Goal: Task Accomplishment & Management: Use online tool/utility

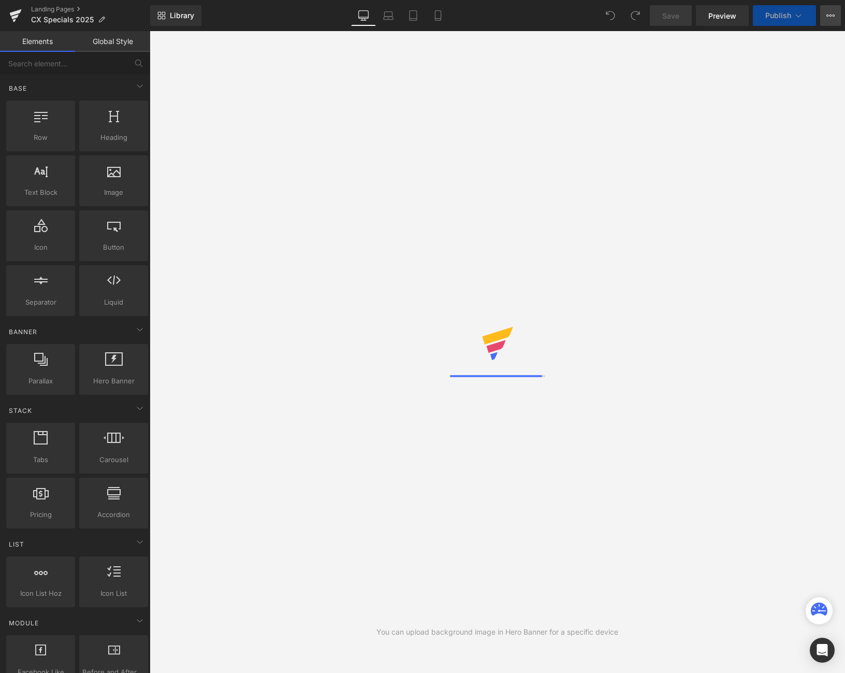
click at [834, 8] on button "View Live Page View with current Template Save Template to Library Schedule Pub…" at bounding box center [830, 15] width 21 height 21
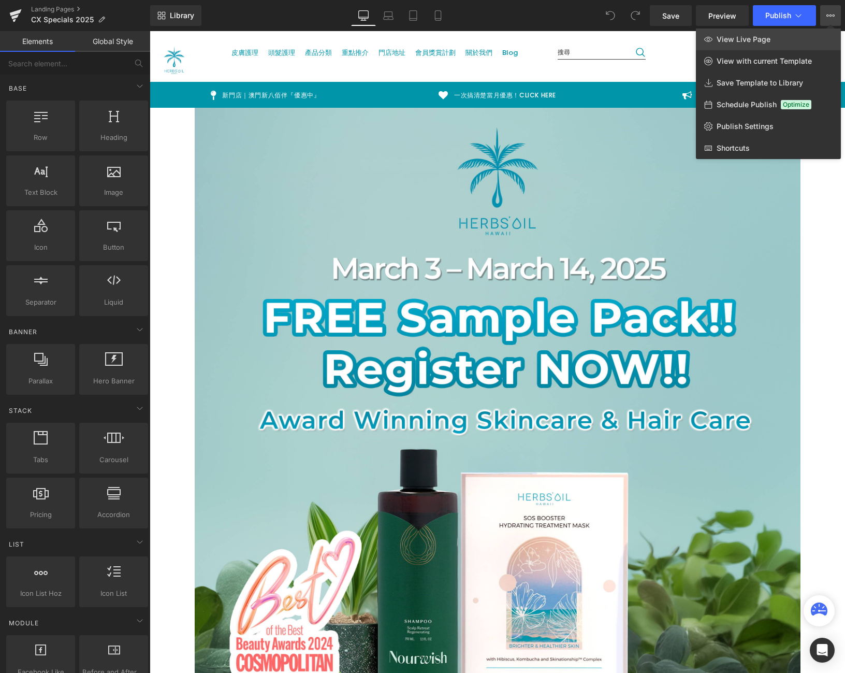
click at [810, 35] on link "View Live Page" at bounding box center [768, 39] width 145 height 22
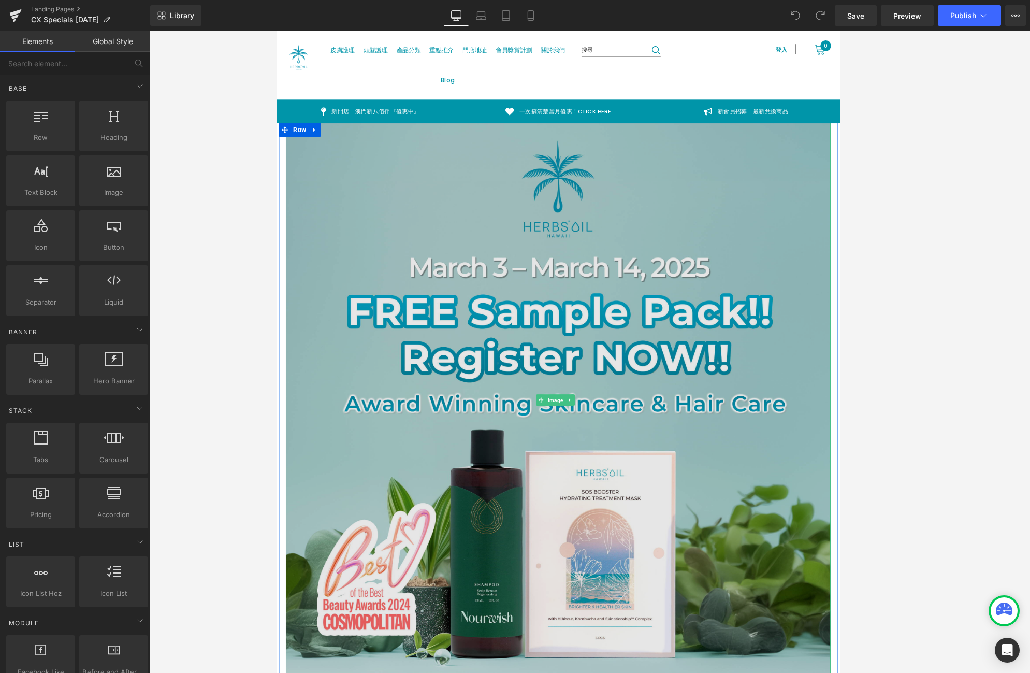
click at [522, 282] on img at bounding box center [590, 441] width 606 height 616
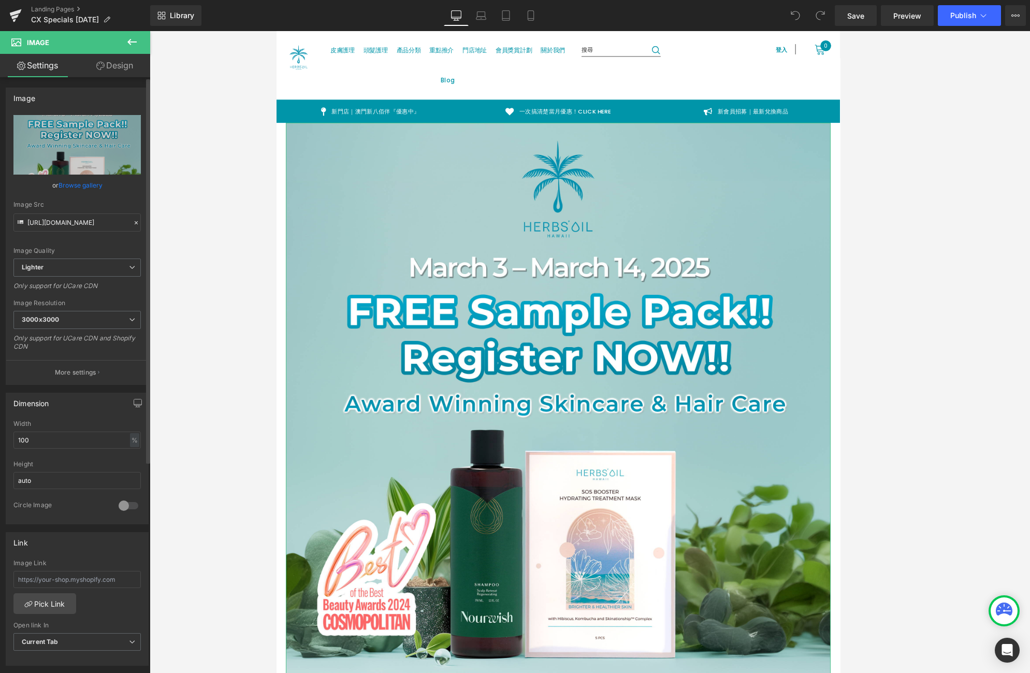
click at [84, 185] on link "Browse gallery" at bounding box center [81, 185] width 44 height 18
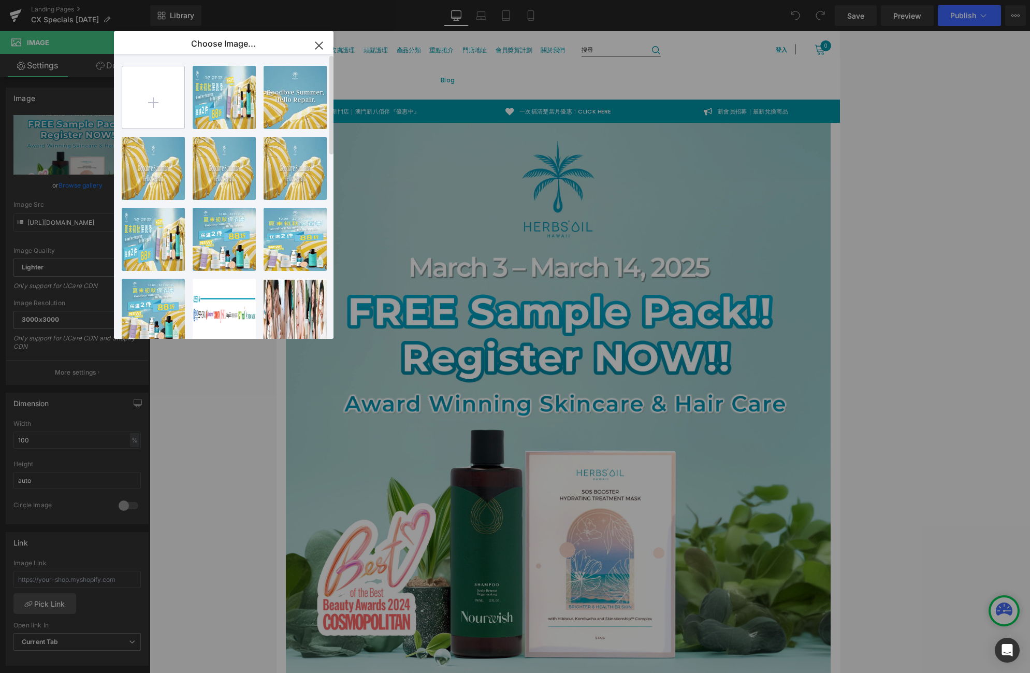
click at [132, 109] on input "file" at bounding box center [153, 97] width 62 height 62
type input "C:\fakepath\sample_landing_kv.jpg"
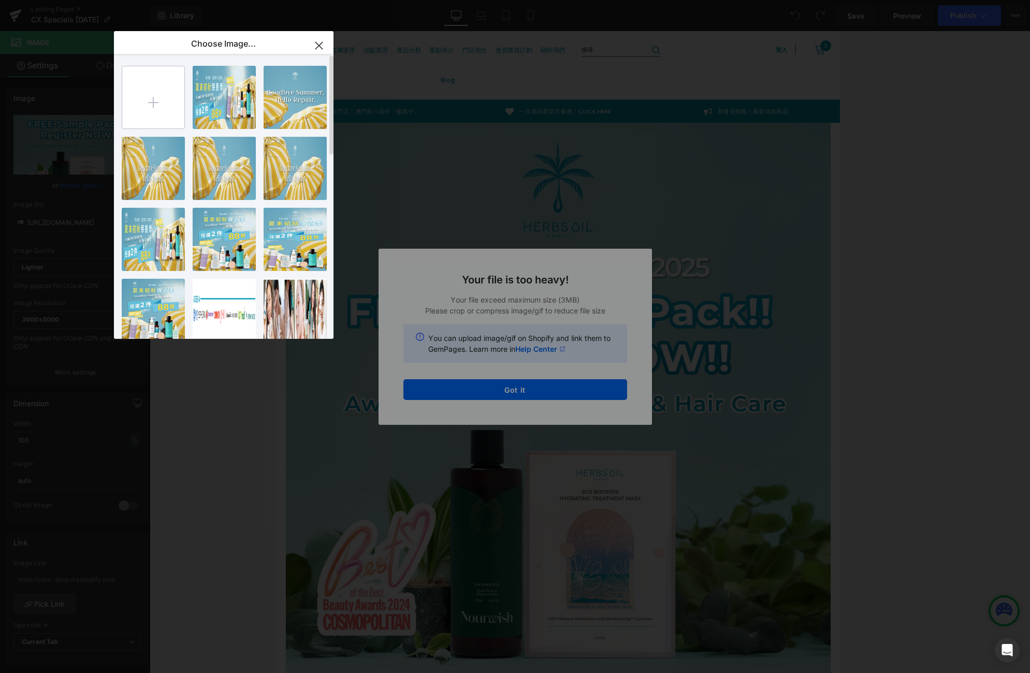
click at [146, 96] on input "file" at bounding box center [153, 97] width 62 height 62
click at [146, 85] on input "file" at bounding box center [153, 97] width 62 height 62
type input "C:\fakepath\sample_landing_kv.jpg"
click at [516, 0] on div "Text Color Highlight Color #333333 Choose Image... Back to Library Insert 2025 …" at bounding box center [515, 0] width 1030 height 0
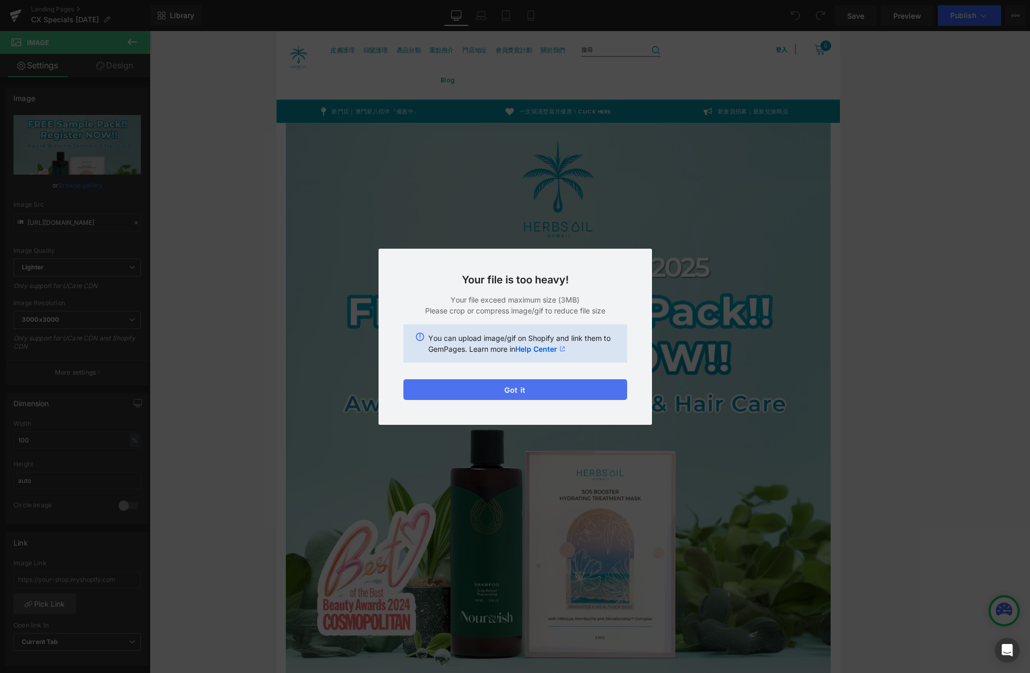
click at [536, 395] on button "Got it" at bounding box center [515, 389] width 224 height 21
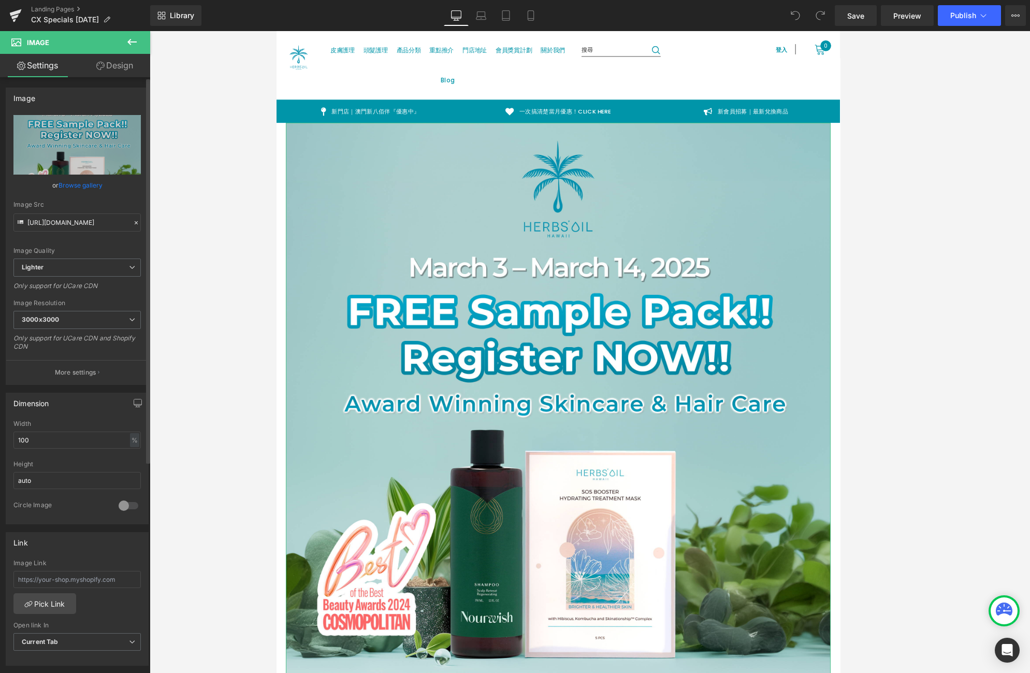
click at [36, 181] on div "or Browse gallery" at bounding box center [76, 185] width 127 height 11
click at [63, 191] on link "Browse gallery" at bounding box center [81, 185] width 44 height 18
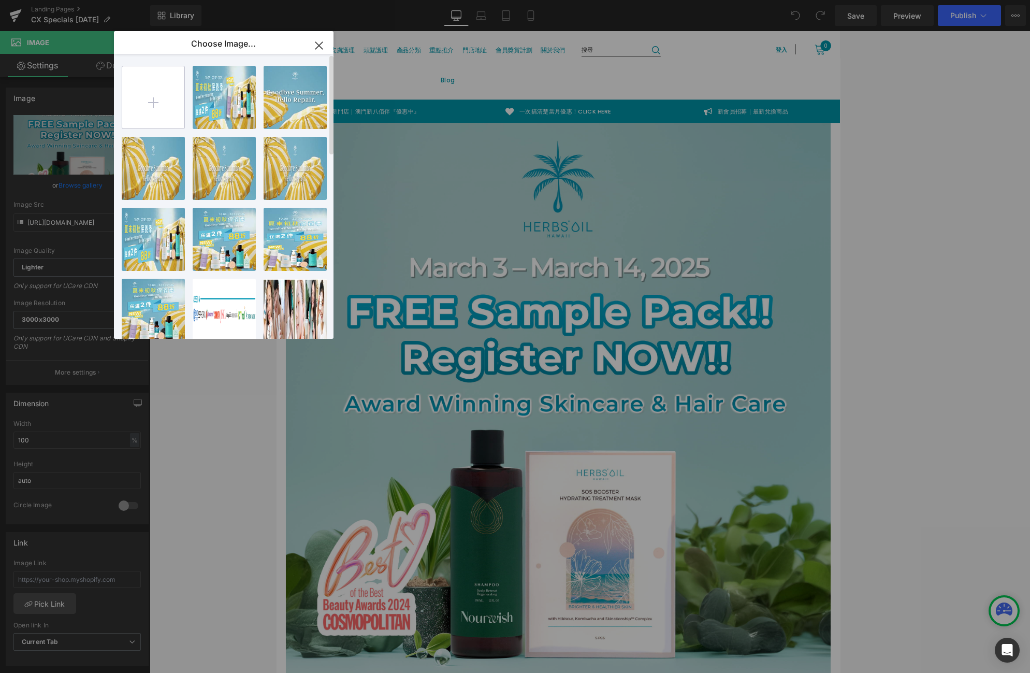
click at [133, 101] on input "file" at bounding box center [153, 97] width 62 height 62
click at [202, 117] on div "2025 se...e-03.webp 83.87 KB" at bounding box center [224, 97] width 63 height 63
type input "[URL][DOMAIN_NAME][DATE]"
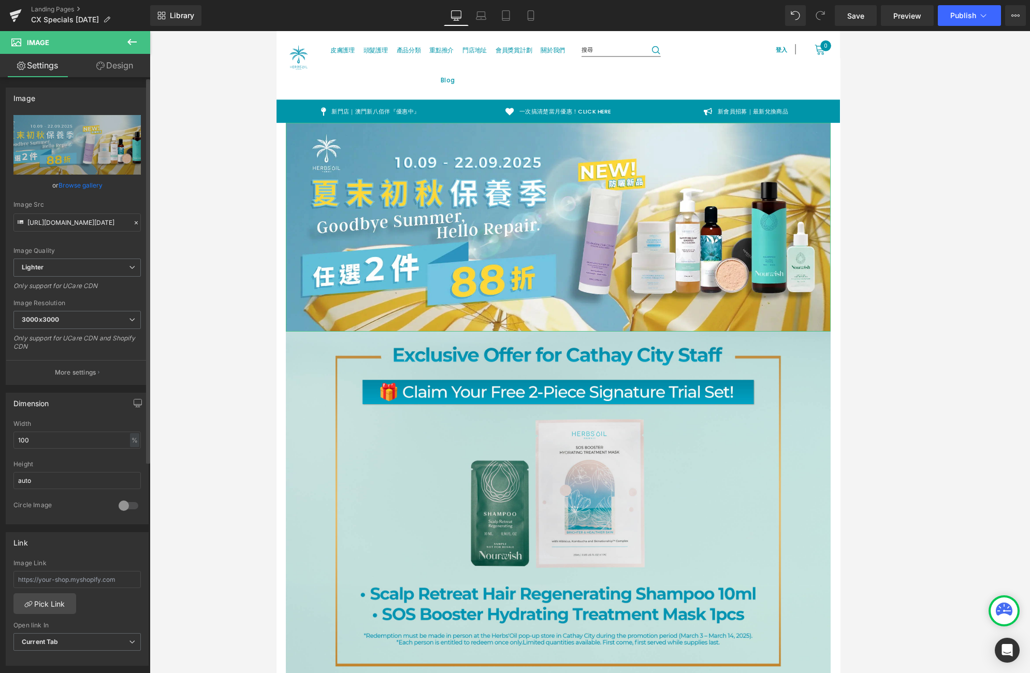
click at [96, 184] on link "Browse gallery" at bounding box center [81, 185] width 44 height 18
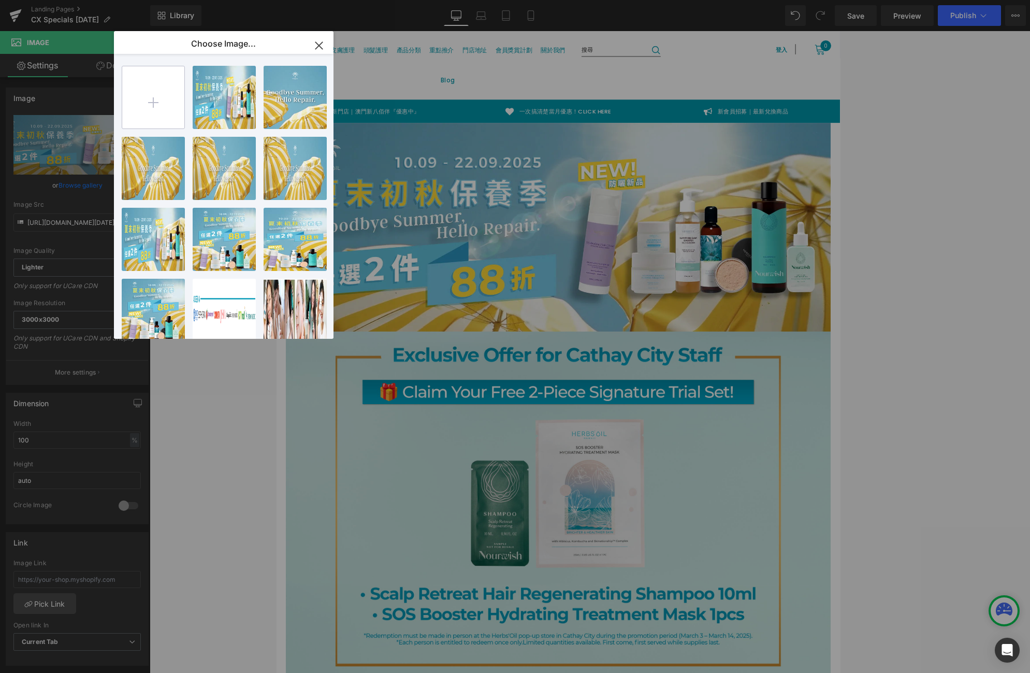
click at [142, 112] on input "file" at bounding box center [153, 97] width 62 height 62
click at [173, 101] on input "file" at bounding box center [153, 97] width 62 height 62
click at [146, 104] on input "file" at bounding box center [153, 97] width 62 height 62
type input "C:\fakepath\sample_landing_kv.jpg"
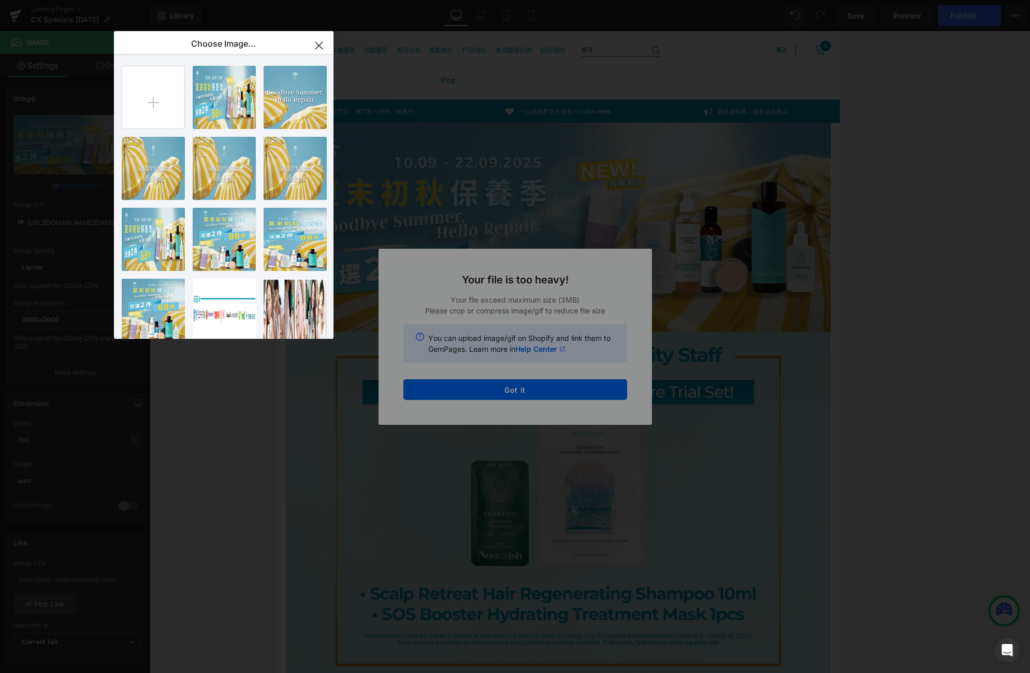
drag, startPoint x: 314, startPoint y: 46, endPoint x: 327, endPoint y: 56, distance: 15.9
click at [314, 45] on icon "button" at bounding box center [319, 45] width 17 height 17
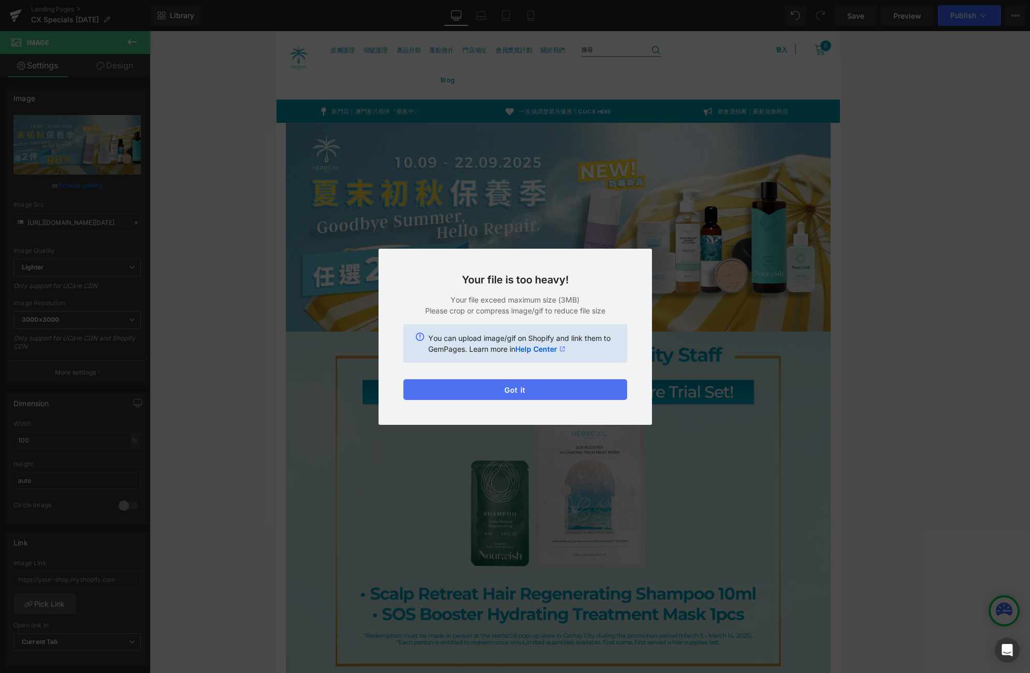
click at [560, 387] on button "Got it" at bounding box center [515, 389] width 224 height 21
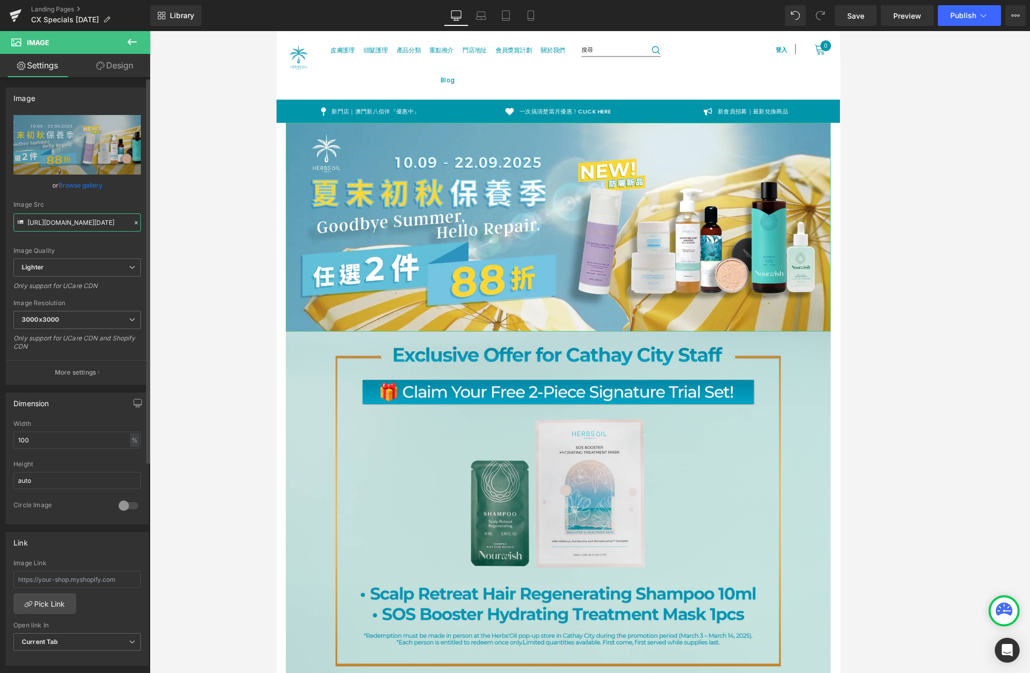
click at [54, 227] on input "[URL][DOMAIN_NAME][DATE]" at bounding box center [76, 222] width 127 height 18
paste input "[DOMAIN_NAME][URL]"
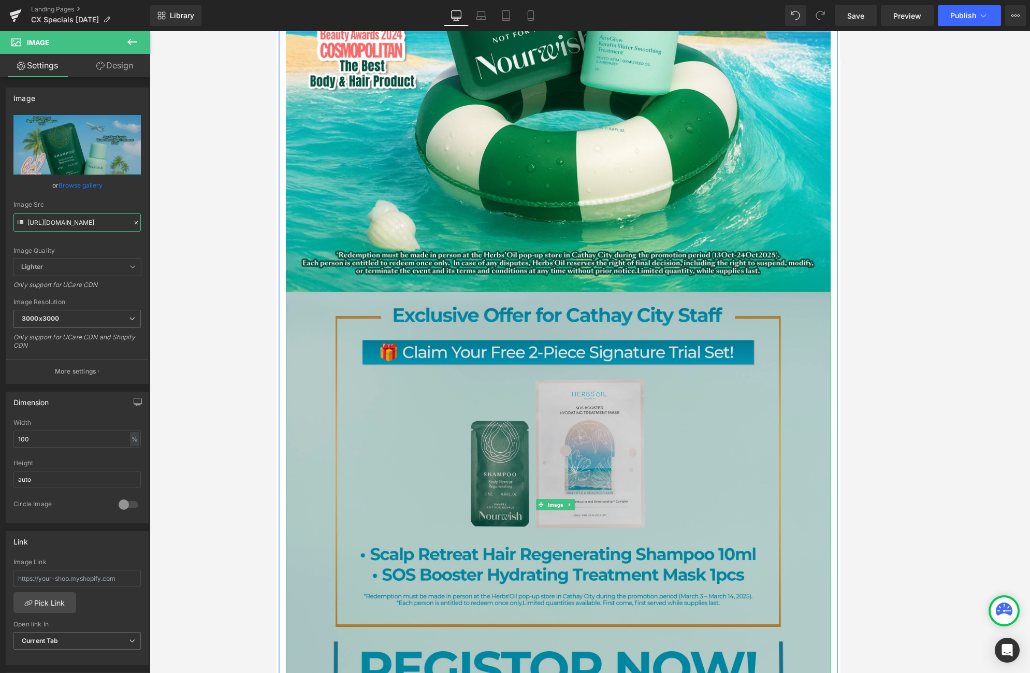
scroll to position [811, 0]
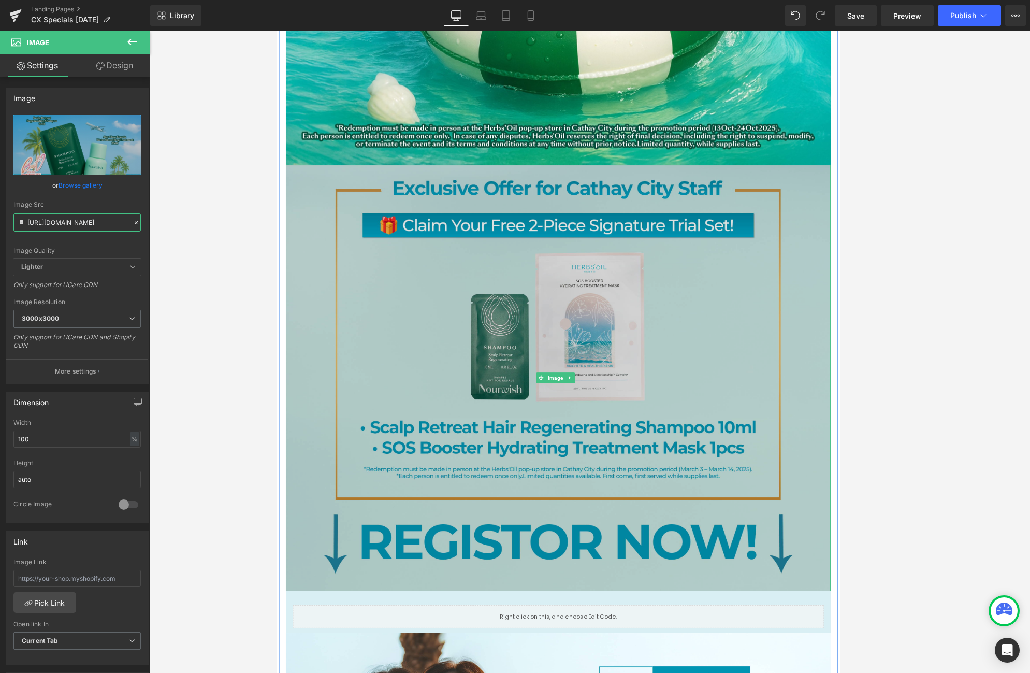
type input "[URL][DOMAIN_NAME]"
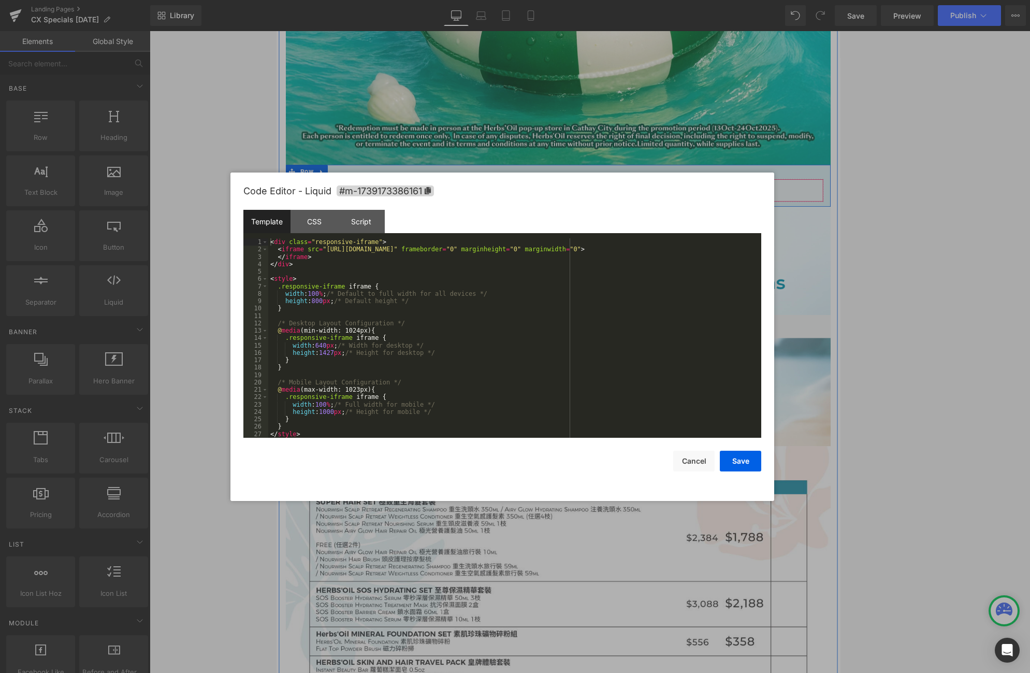
click at [597, 198] on link at bounding box center [600, 204] width 13 height 16
drag, startPoint x: 327, startPoint y: 248, endPoint x: 457, endPoint y: 248, distance: 130.0
click at [457, 248] on div "< div class = "responsive-iframe" > < iframe src = "[URL][DOMAIN_NAME]" framebo…" at bounding box center [514, 345] width 493 height 214
click at [713, 460] on button "Save" at bounding box center [740, 461] width 41 height 21
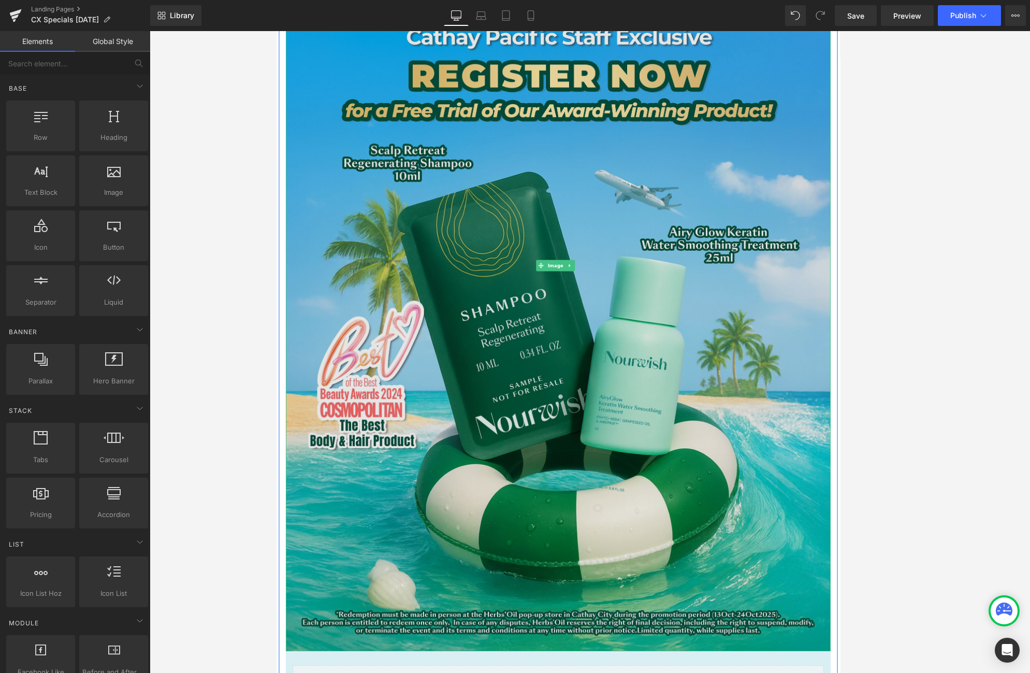
scroll to position [598, 0]
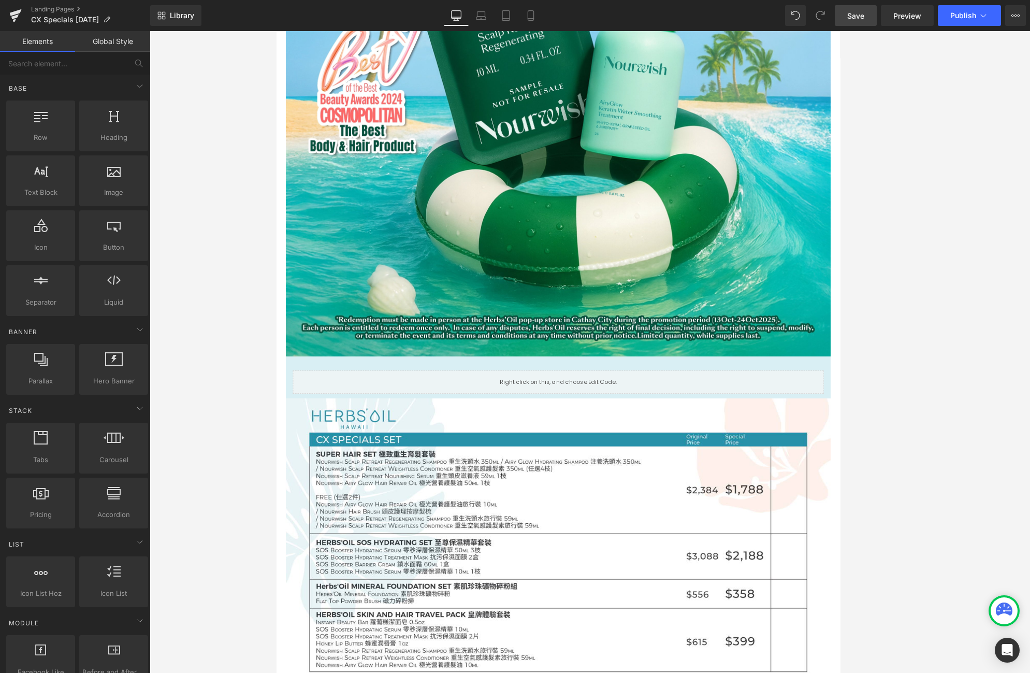
click at [713, 9] on link "Save" at bounding box center [856, 15] width 42 height 21
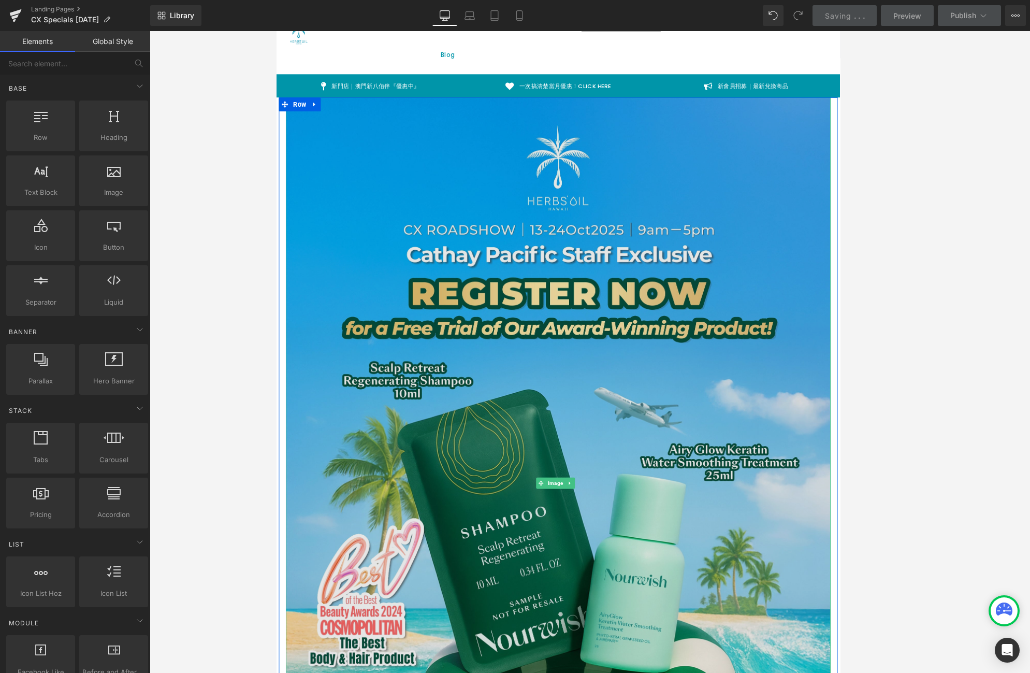
scroll to position [0, 0]
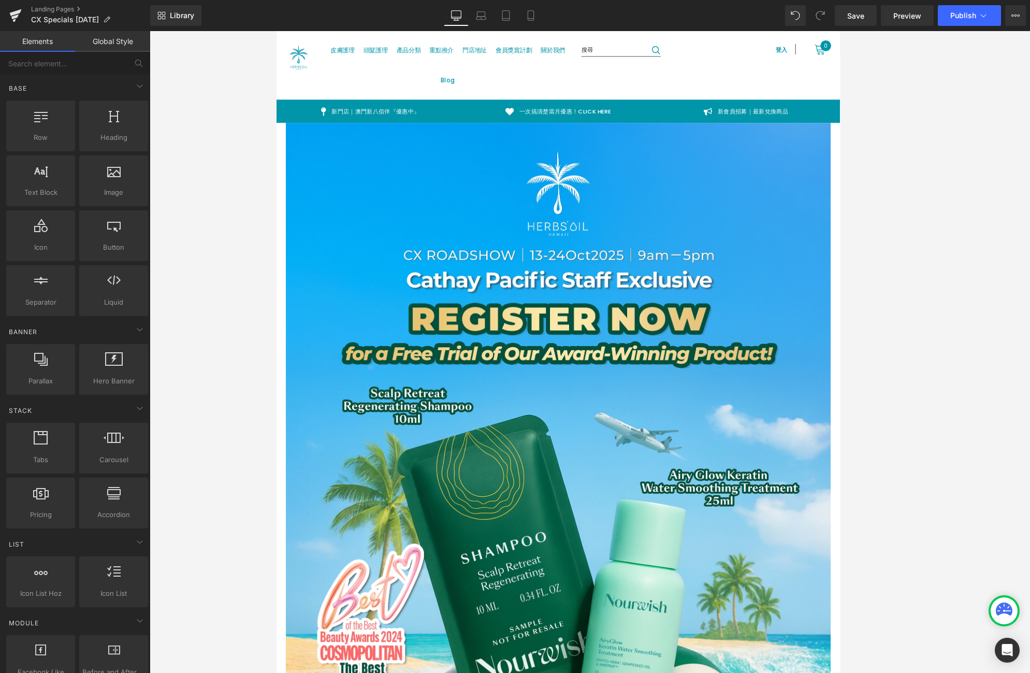
click at [713, 26] on div "Library Desktop Desktop Laptop Tablet Mobile Save Preview Publish Scheduled Vie…" at bounding box center [590, 15] width 880 height 31
click at [713, 16] on span "Preview" at bounding box center [907, 15] width 28 height 11
click at [713, 14] on icon at bounding box center [983, 15] width 10 height 10
click at [713, 14] on button "View Live Page View with current Template Save Template to Library Schedule Pub…" at bounding box center [1015, 15] width 21 height 21
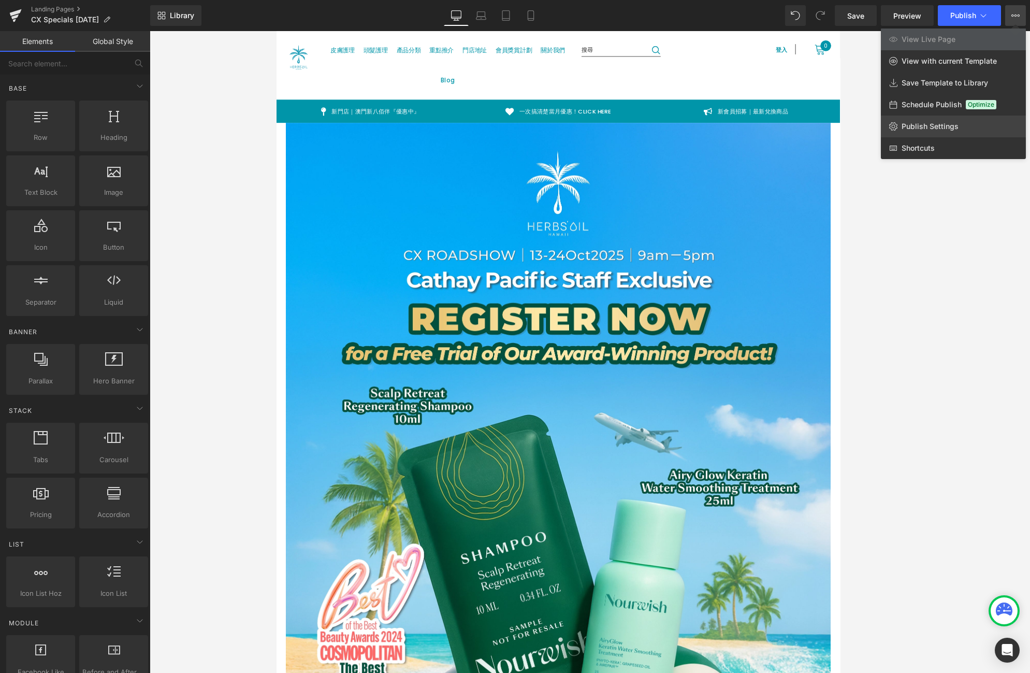
click at [713, 126] on span "Publish Settings" at bounding box center [930, 126] width 57 height 9
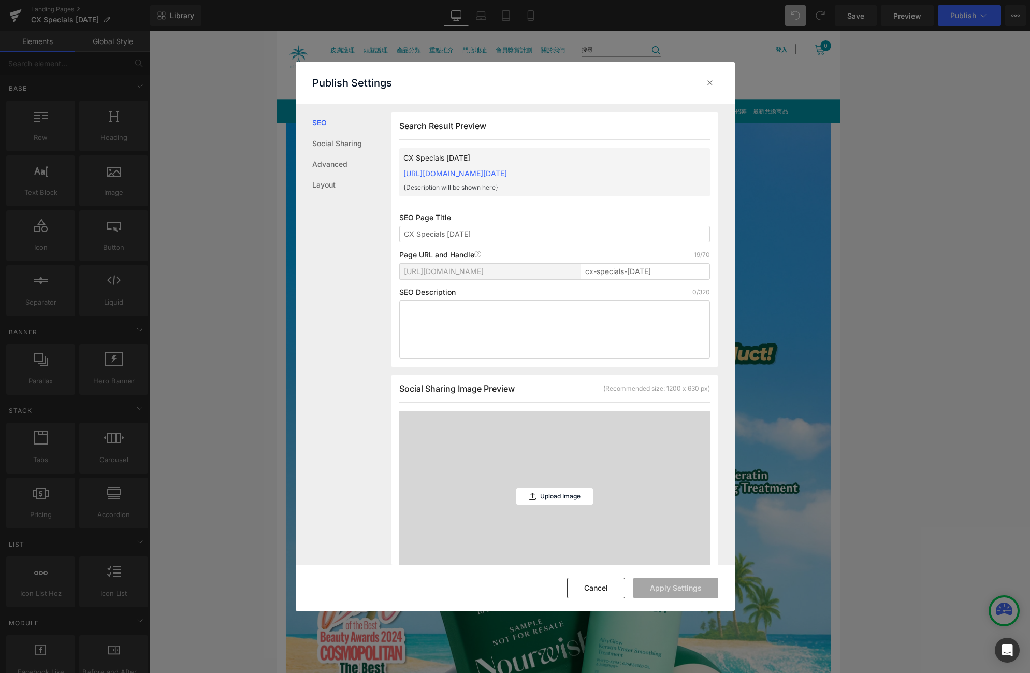
click at [484, 271] on span "[URL][DOMAIN_NAME]" at bounding box center [444, 271] width 80 height 8
copy span "[URL][DOMAIN_NAME]"
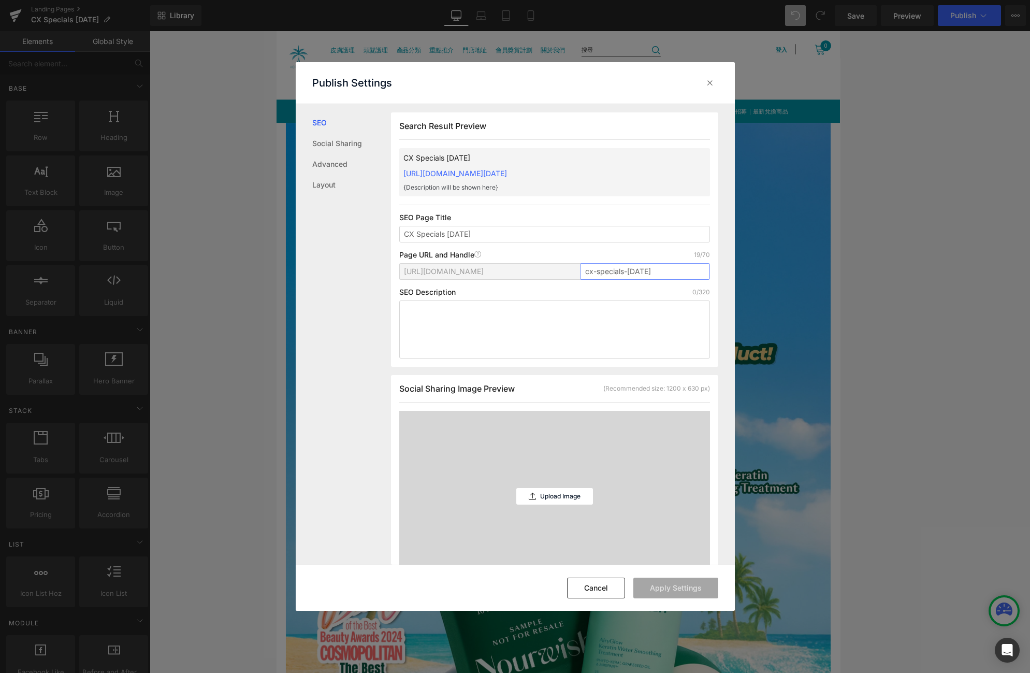
drag, startPoint x: 590, startPoint y: 268, endPoint x: 701, endPoint y: 268, distance: 110.8
click at [701, 268] on input "cx-specials-[DATE]" at bounding box center [644, 271] width 129 height 17
type input "cx_exclusive"
click at [652, 173] on div "CX Specials [DATE] [URL][DOMAIN_NAME] {Description will be shown here}" at bounding box center [554, 172] width 311 height 48
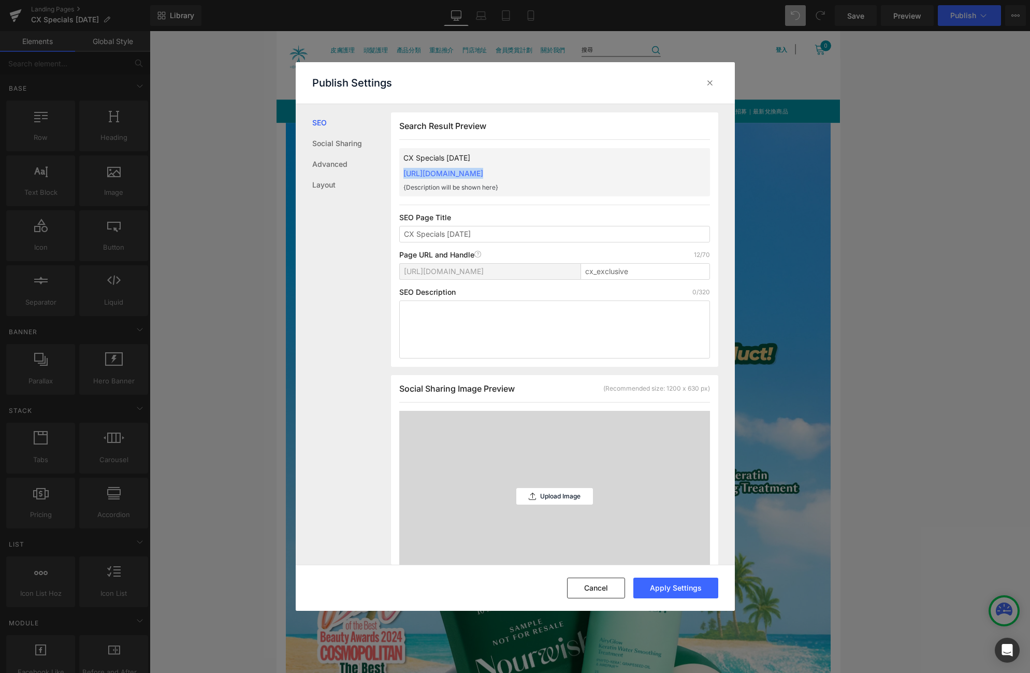
click at [652, 173] on div "CX Specials [DATE] [URL][DOMAIN_NAME] {Description will be shown here}" at bounding box center [554, 172] width 311 height 48
copy link "[URL][DOMAIN_NAME]"
click at [708, 83] on icon at bounding box center [710, 83] width 10 height 10
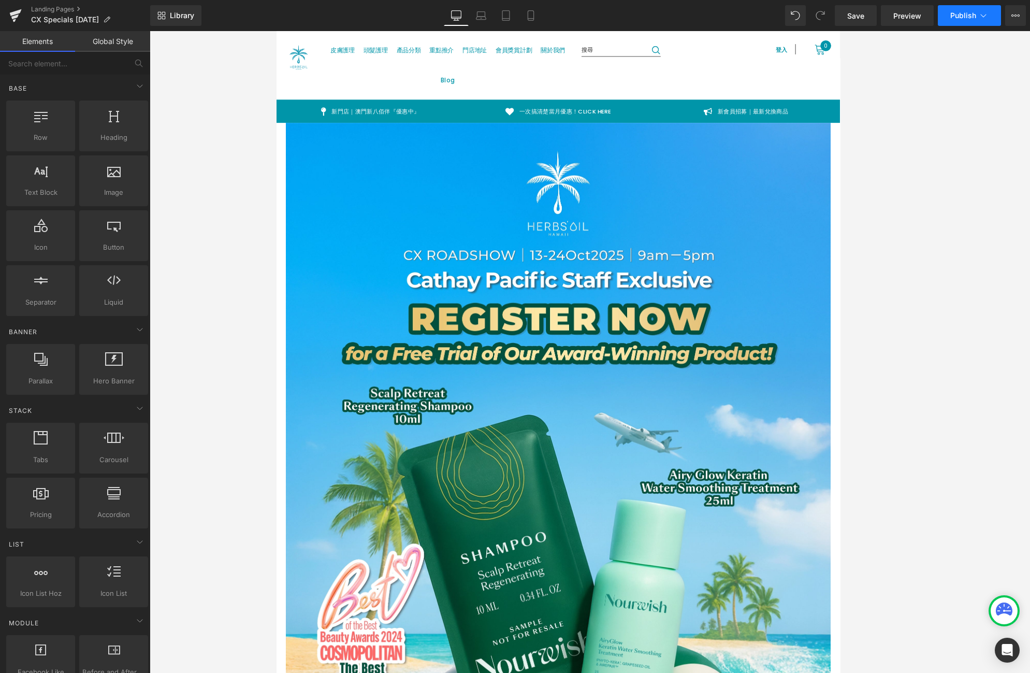
click at [713, 16] on span "Publish" at bounding box center [963, 15] width 26 height 8
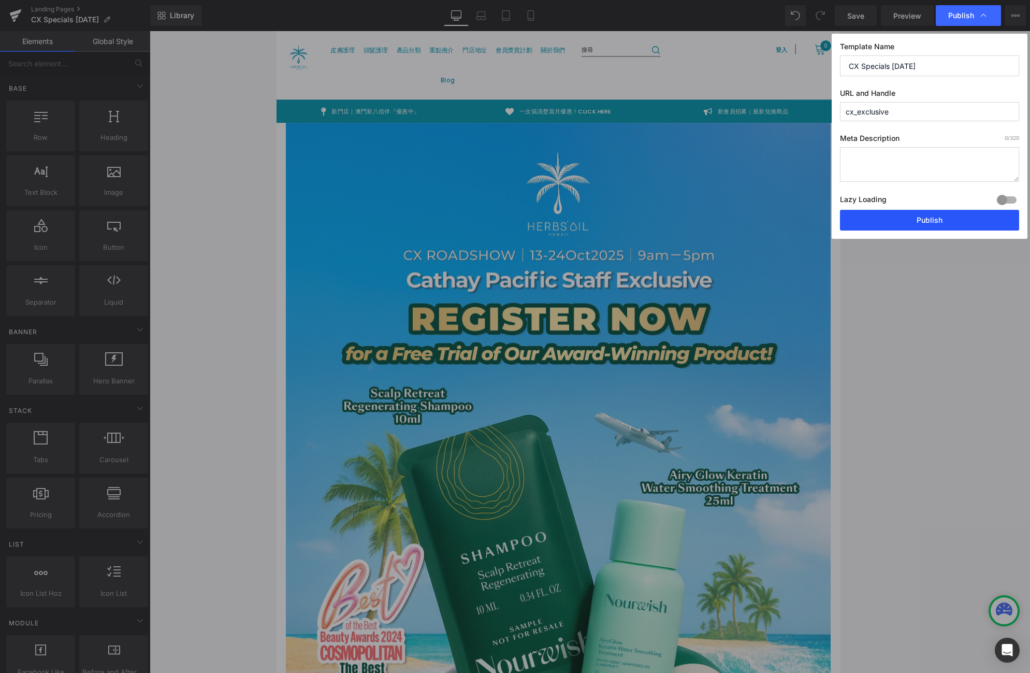
click at [713, 221] on button "Publish" at bounding box center [929, 220] width 179 height 21
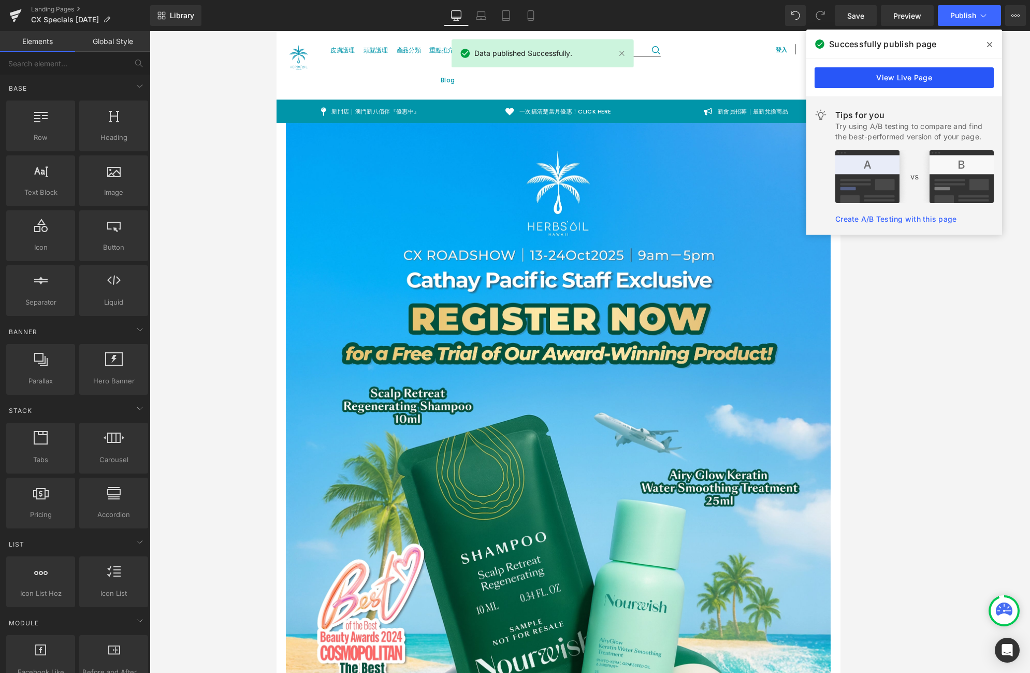
click at [713, 70] on link "View Live Page" at bounding box center [904, 77] width 179 height 21
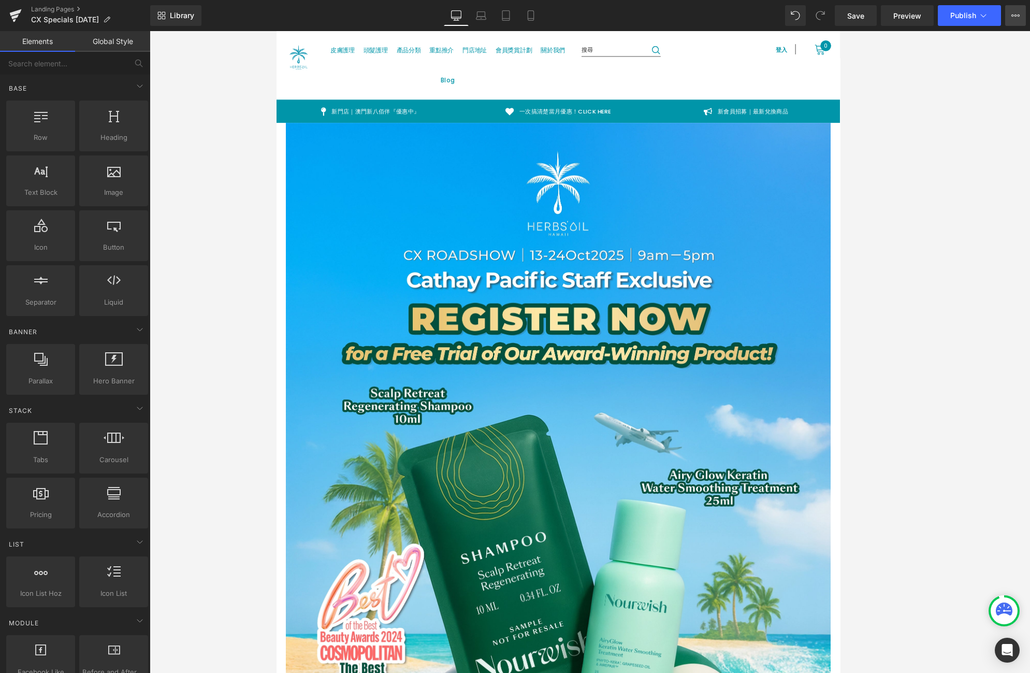
click at [713, 15] on icon at bounding box center [1015, 15] width 8 height 8
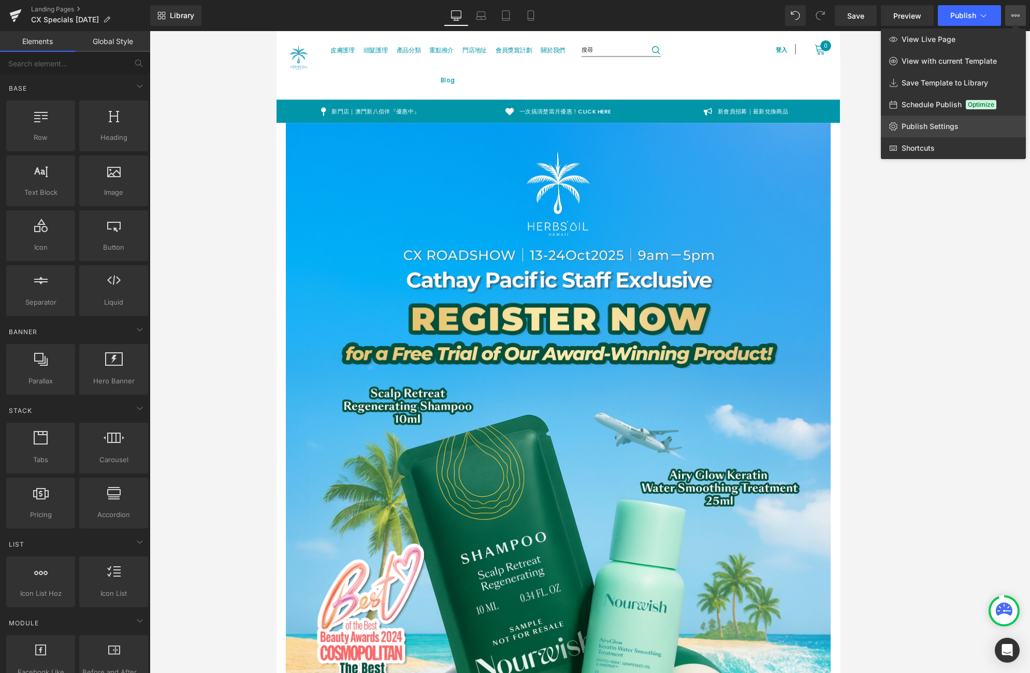
click at [713, 124] on link "Publish Settings" at bounding box center [953, 126] width 145 height 22
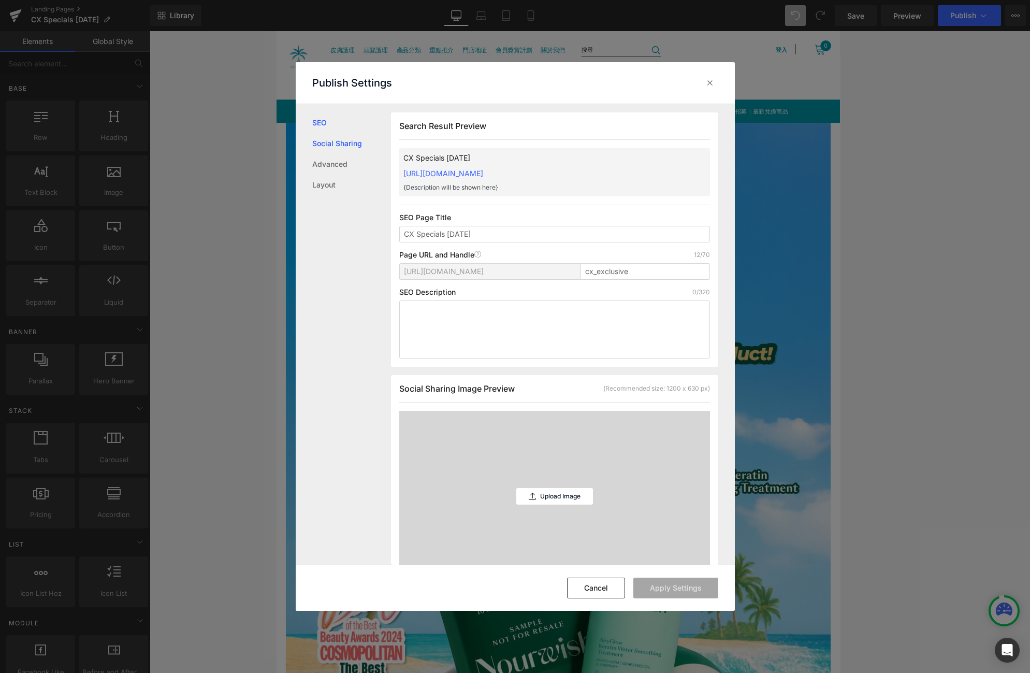
click at [319, 140] on link "Social Sharing" at bounding box center [351, 143] width 79 height 21
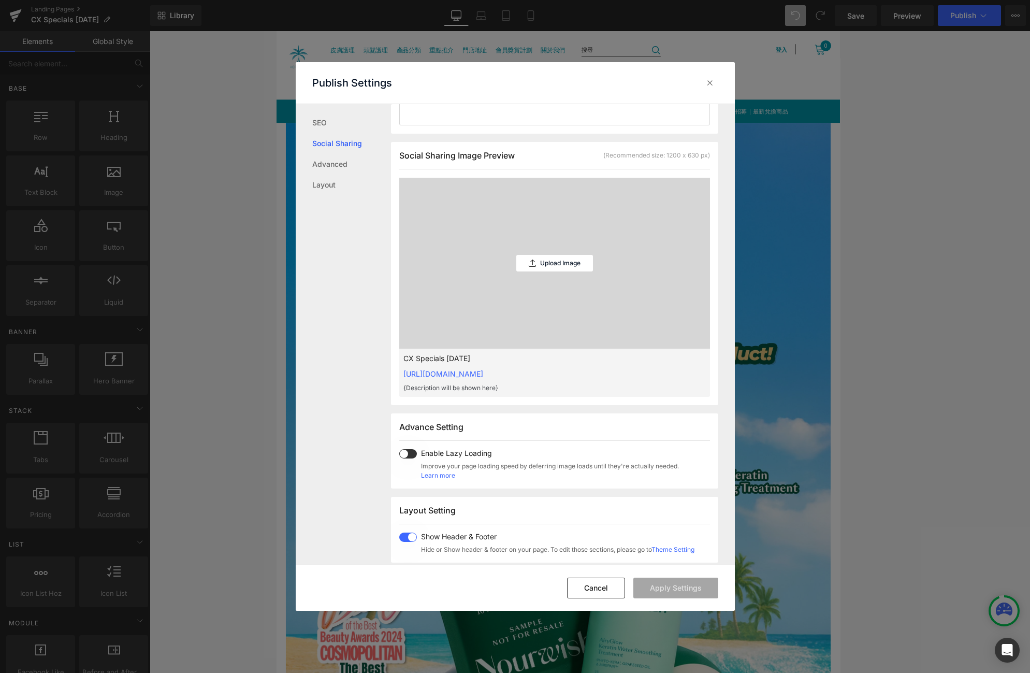
scroll to position [263, 0]
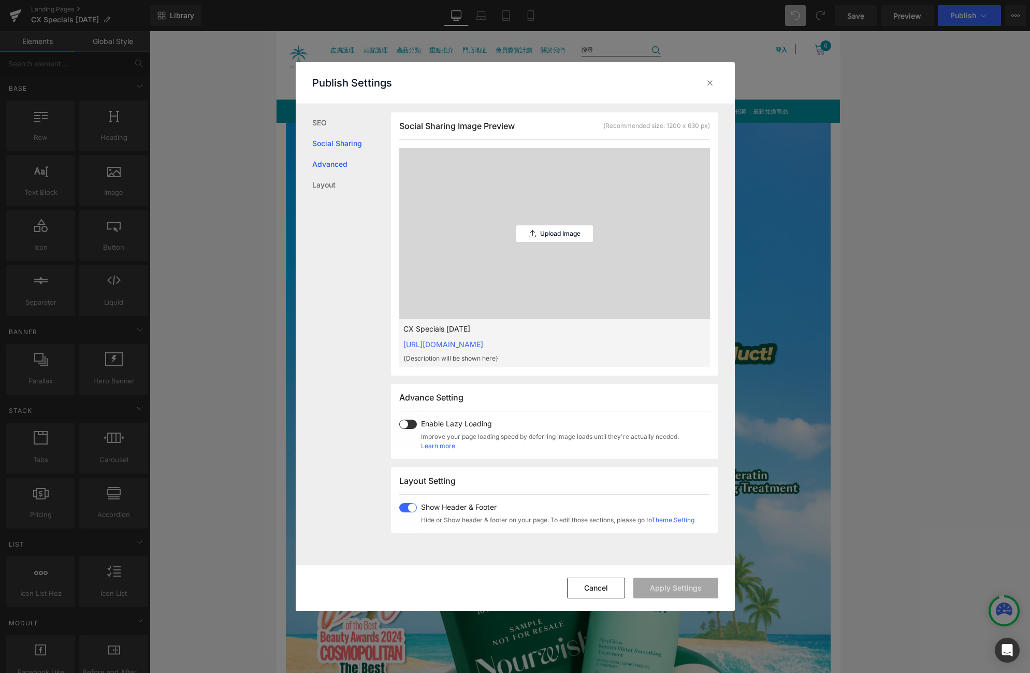
click at [326, 154] on link "Advanced" at bounding box center [351, 164] width 79 height 21
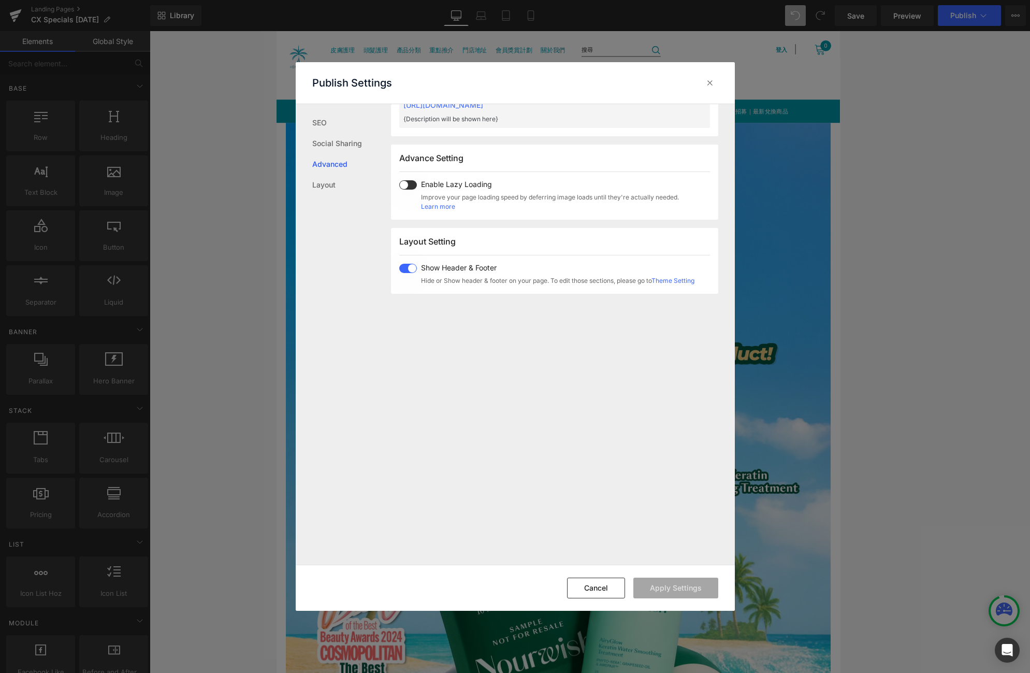
scroll to position [534, 0]
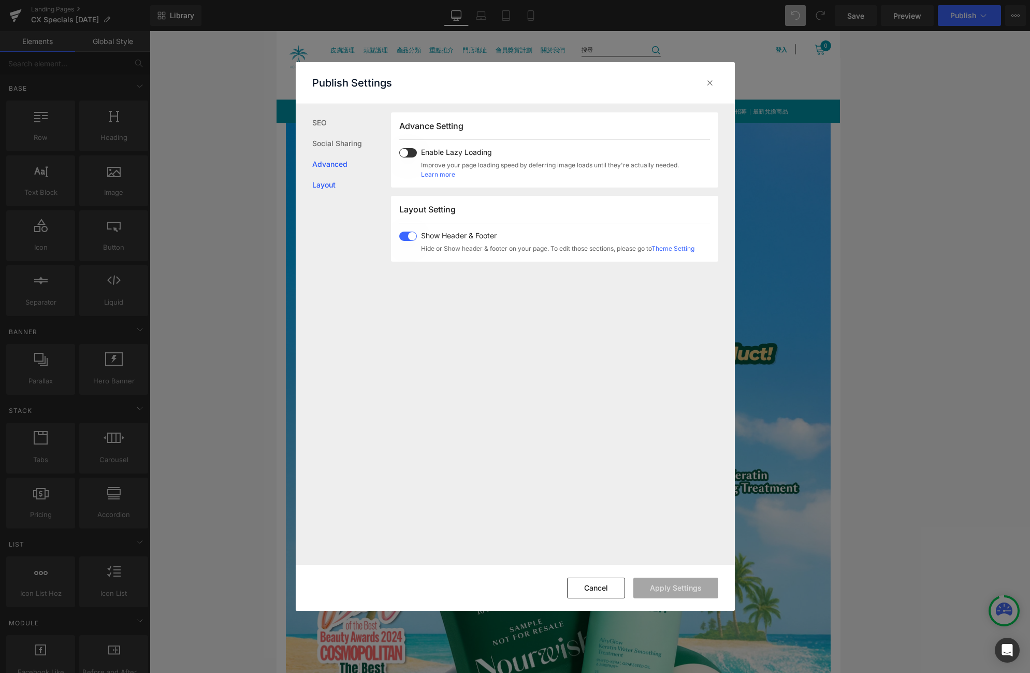
click at [330, 177] on link "Layout" at bounding box center [351, 185] width 79 height 21
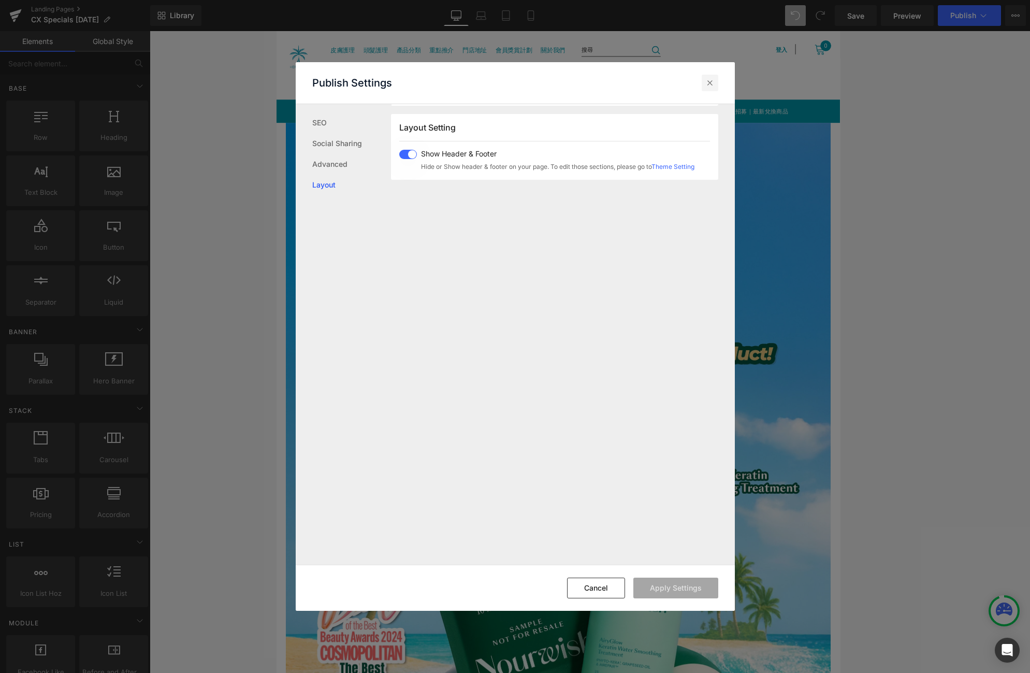
click at [705, 87] on icon at bounding box center [710, 83] width 10 height 10
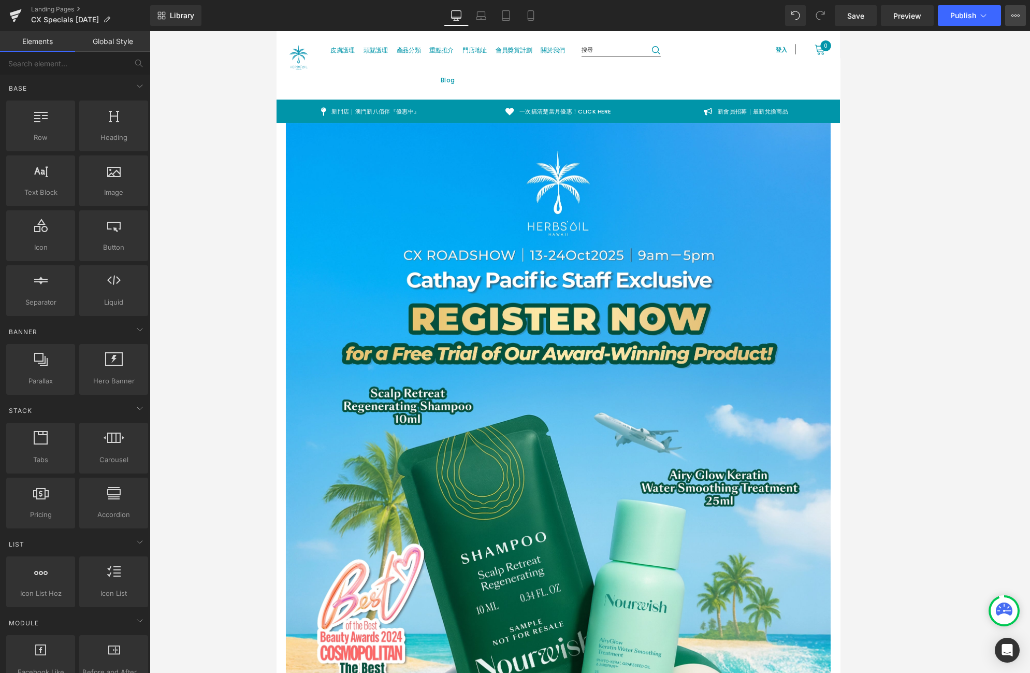
click at [713, 22] on button "View Live Page View with current Template Save Template to Library Schedule Pub…" at bounding box center [1015, 15] width 21 height 21
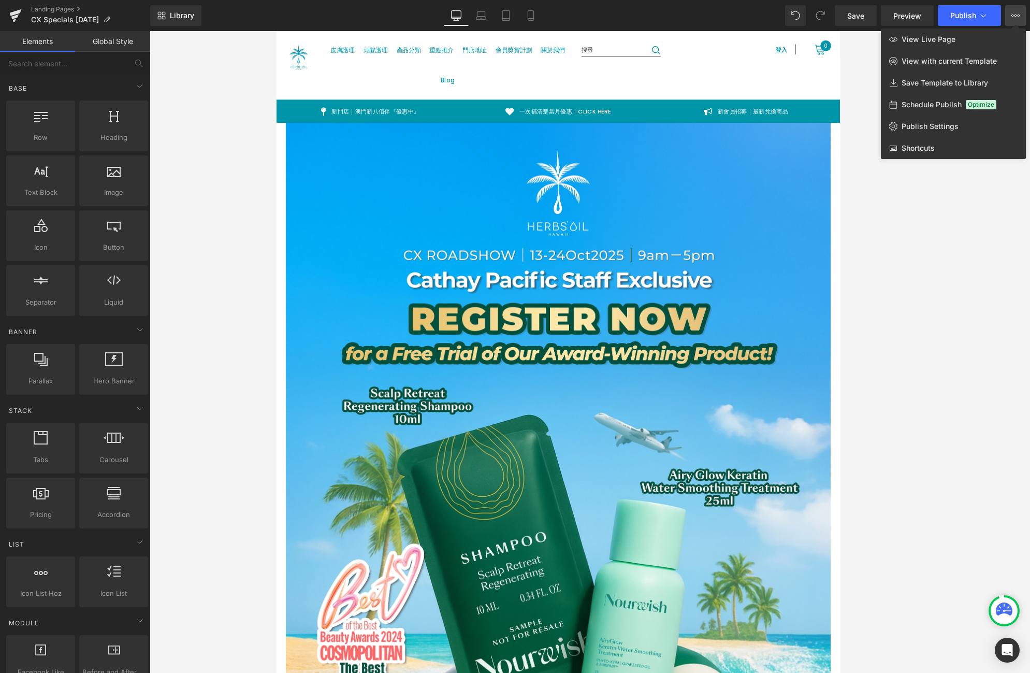
click at [713, 103] on div "Schedule Publish Optimize" at bounding box center [953, 105] width 145 height 22
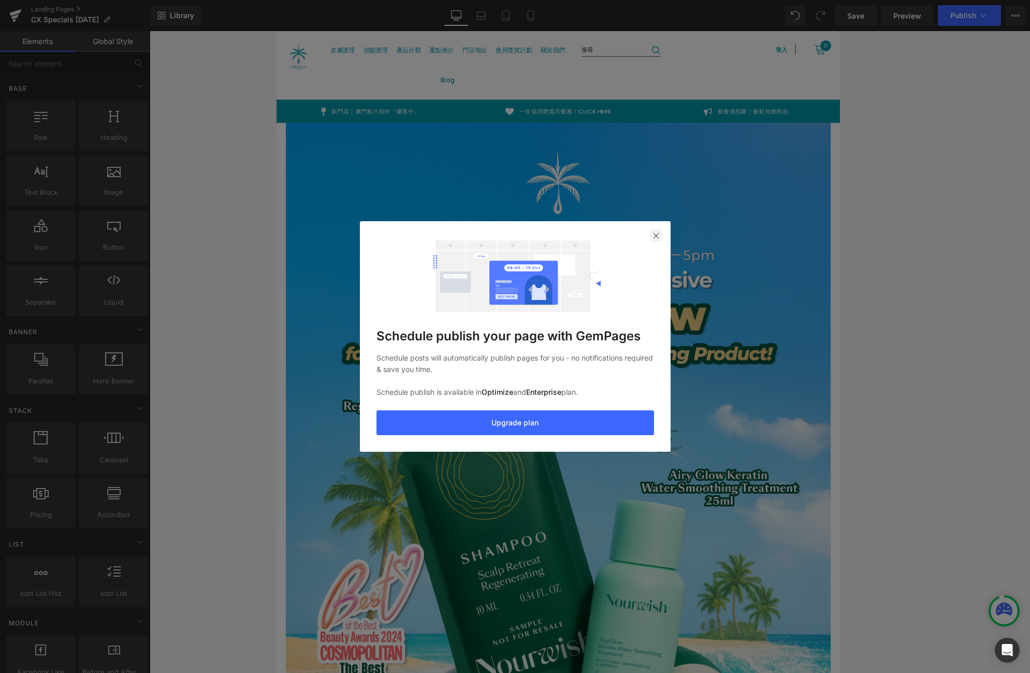
click at [652, 234] on img at bounding box center [656, 235] width 8 height 8
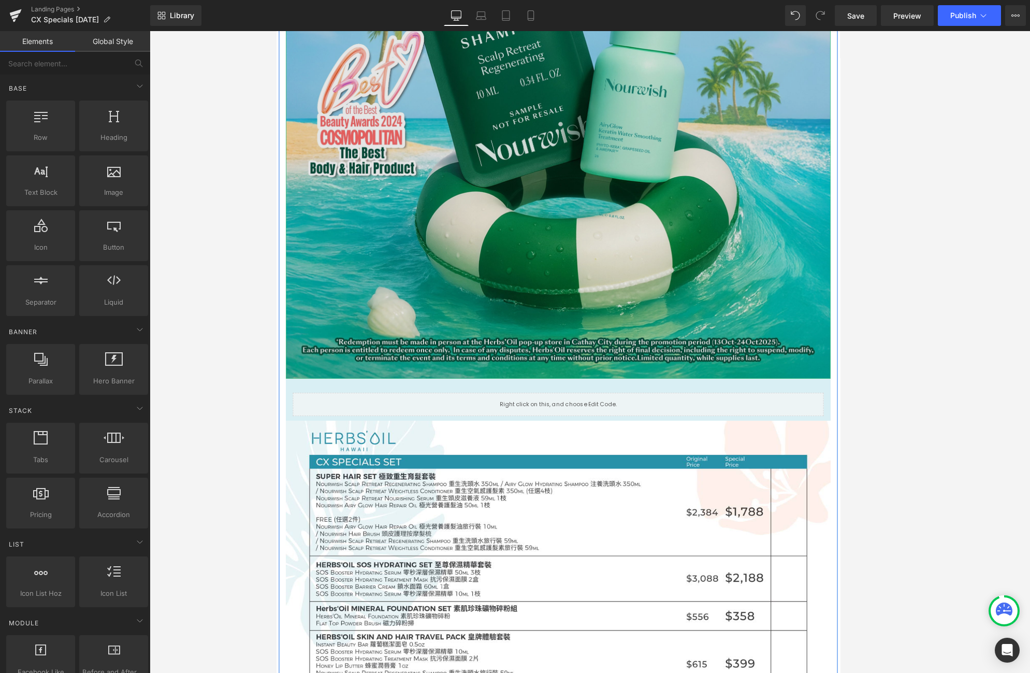
scroll to position [666, 0]
